Goal: Information Seeking & Learning: Learn about a topic

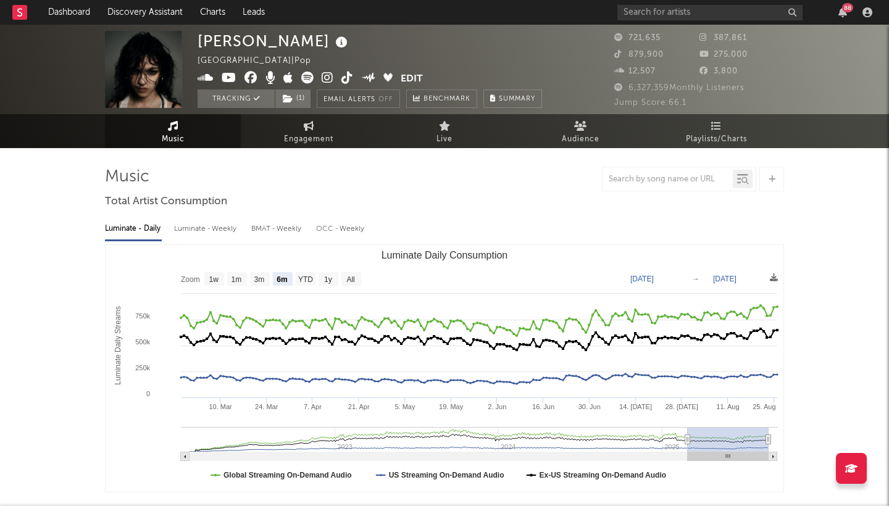
select select "6m"
click at [866, 6] on div "88" at bounding box center [746, 12] width 259 height 25
click at [867, 15] on icon "button" at bounding box center [867, 12] width 10 height 10
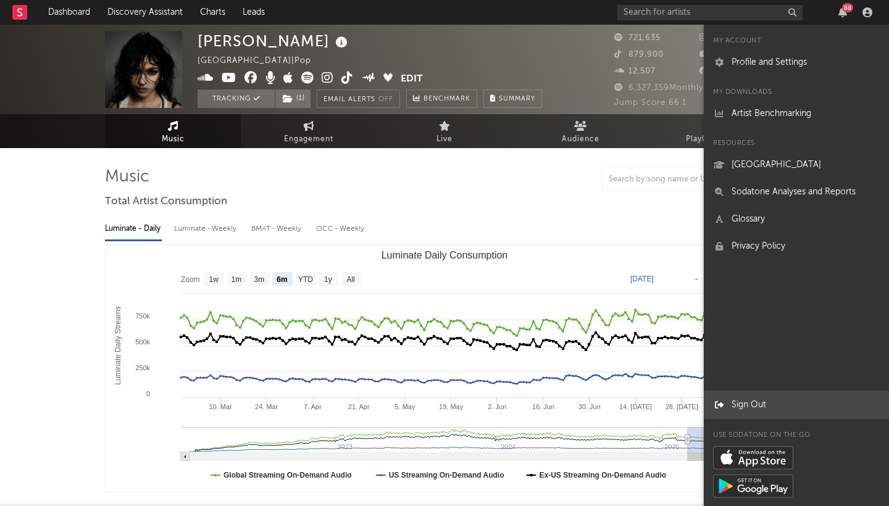
click at [733, 402] on link "Sign Out" at bounding box center [796, 404] width 185 height 27
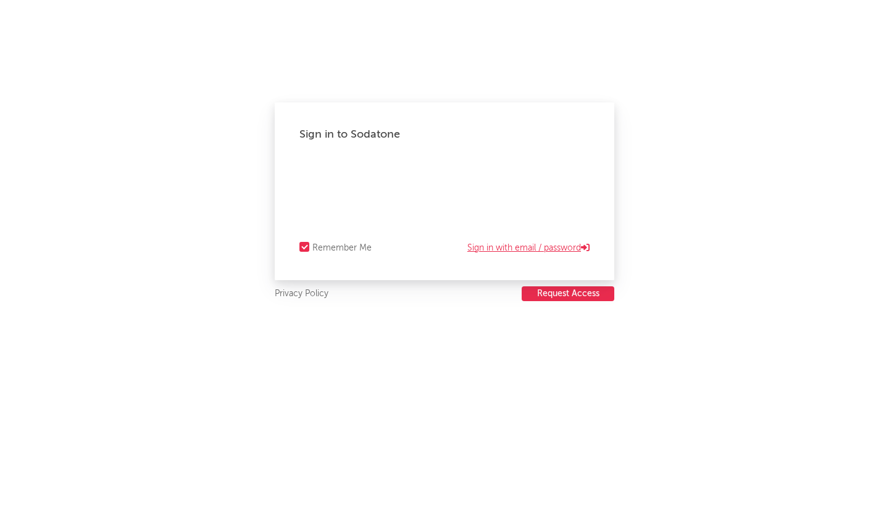
click at [501, 247] on link "Sign in with email / password" at bounding box center [528, 248] width 122 height 15
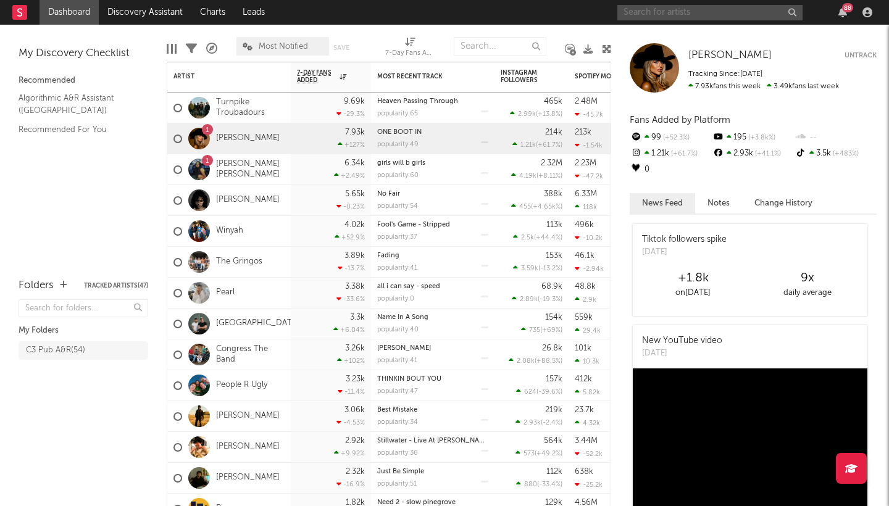
click at [693, 14] on input "text" at bounding box center [709, 12] width 185 height 15
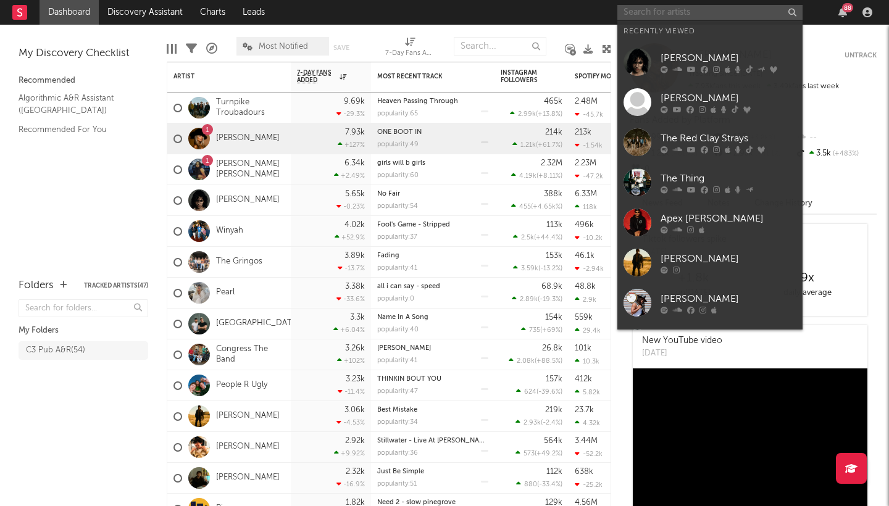
paste input "[URL][DOMAIN_NAME]"
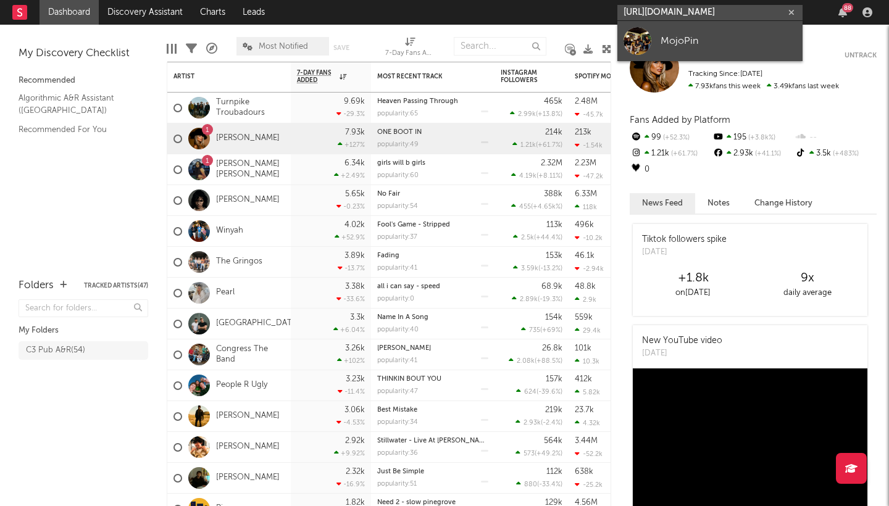
type input "[URL][DOMAIN_NAME]"
click at [681, 41] on div "MojoPin" at bounding box center [729, 40] width 136 height 15
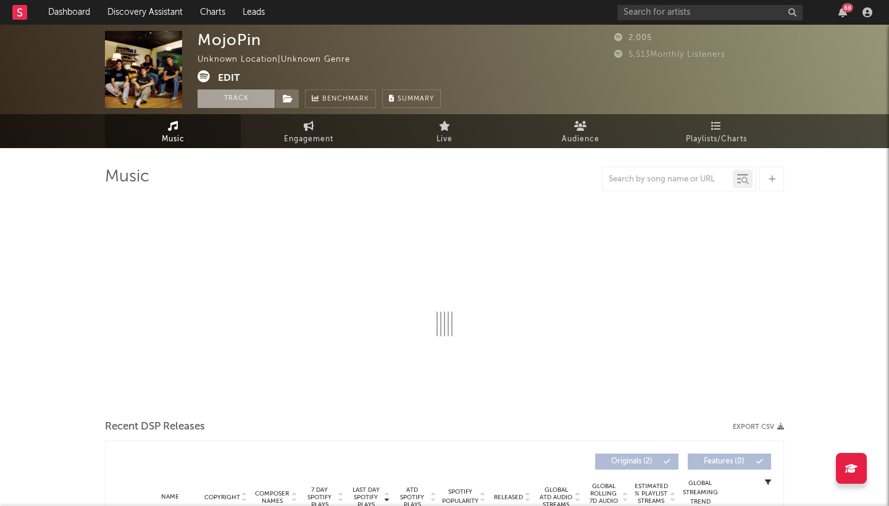
select select "1w"
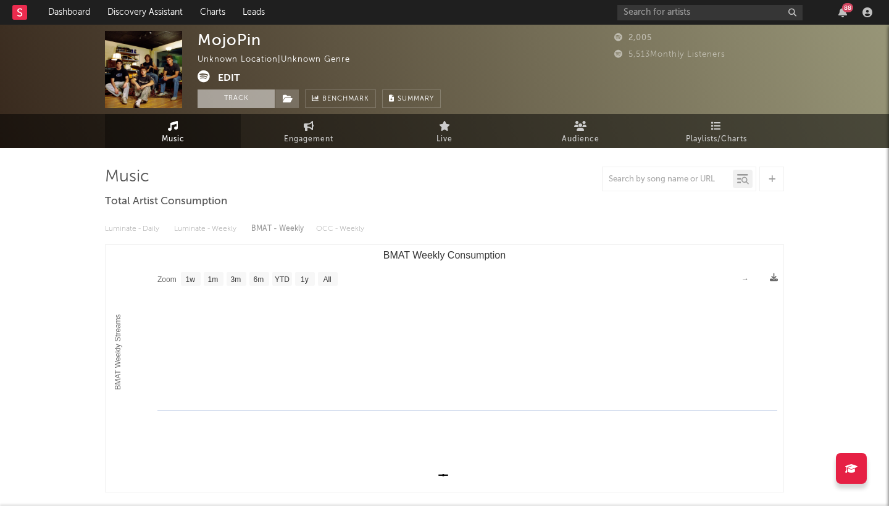
click at [242, 98] on button "Track" at bounding box center [236, 99] width 77 height 19
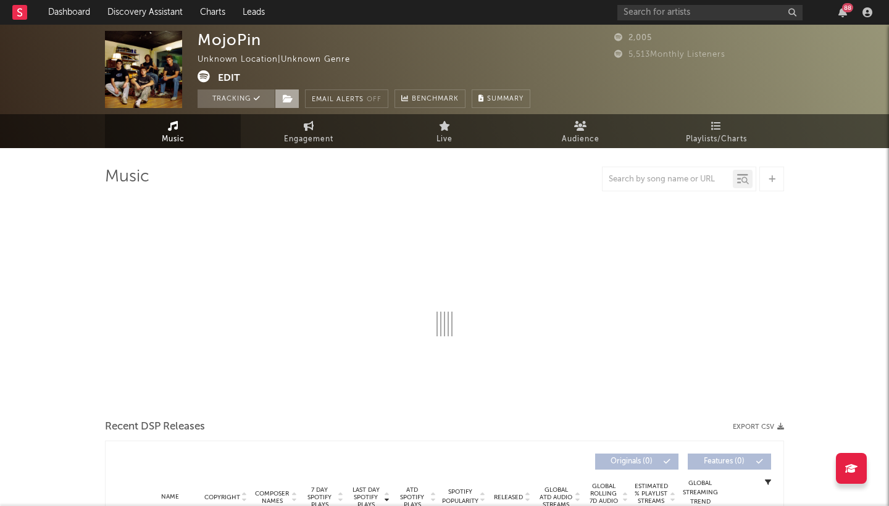
select select "1w"
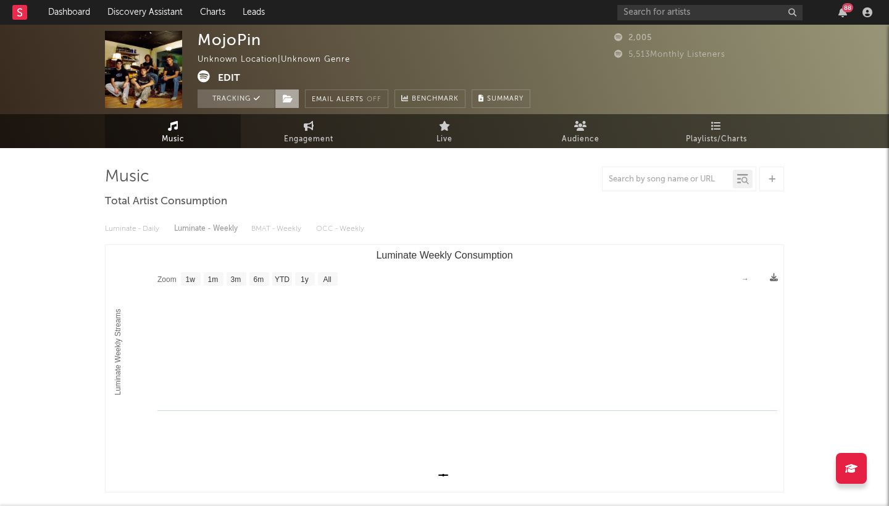
click at [290, 97] on icon at bounding box center [288, 98] width 10 height 9
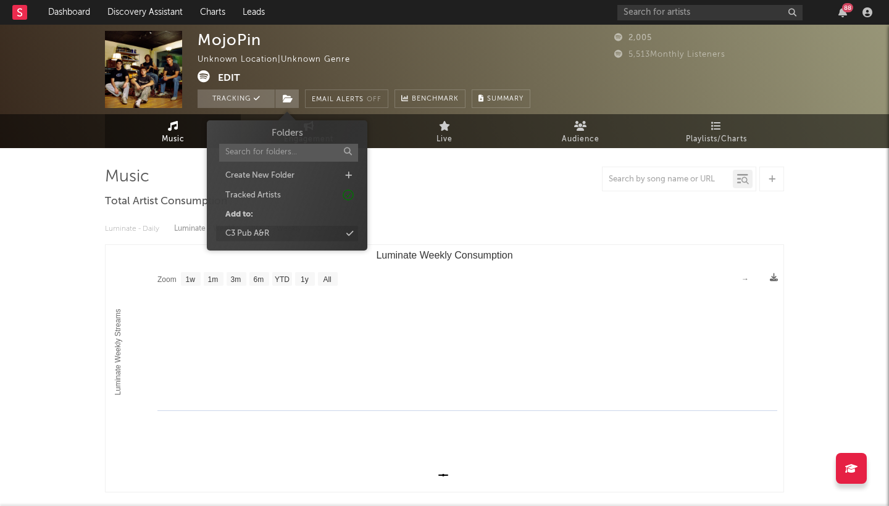
click at [289, 230] on div "C3 Pub A&R" at bounding box center [287, 234] width 142 height 16
click at [552, 205] on div "Music Total Artist Consumption Luminate - Daily Luminate - Weekly BMAT - Weekly…" at bounding box center [444, 457] width 679 height 580
